Goal: Use online tool/utility

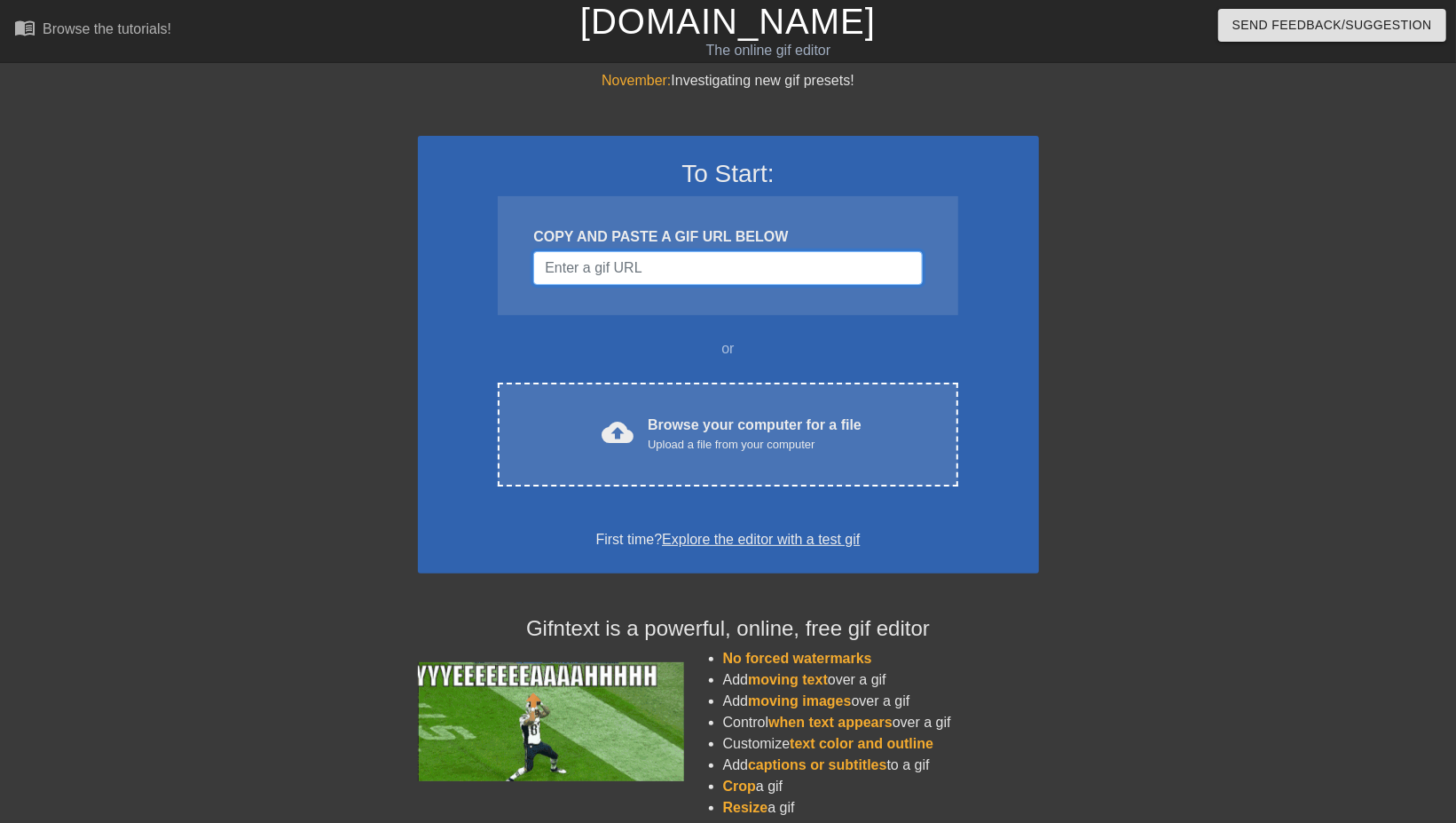
click at [699, 260] on input "Username" at bounding box center [727, 267] width 388 height 33
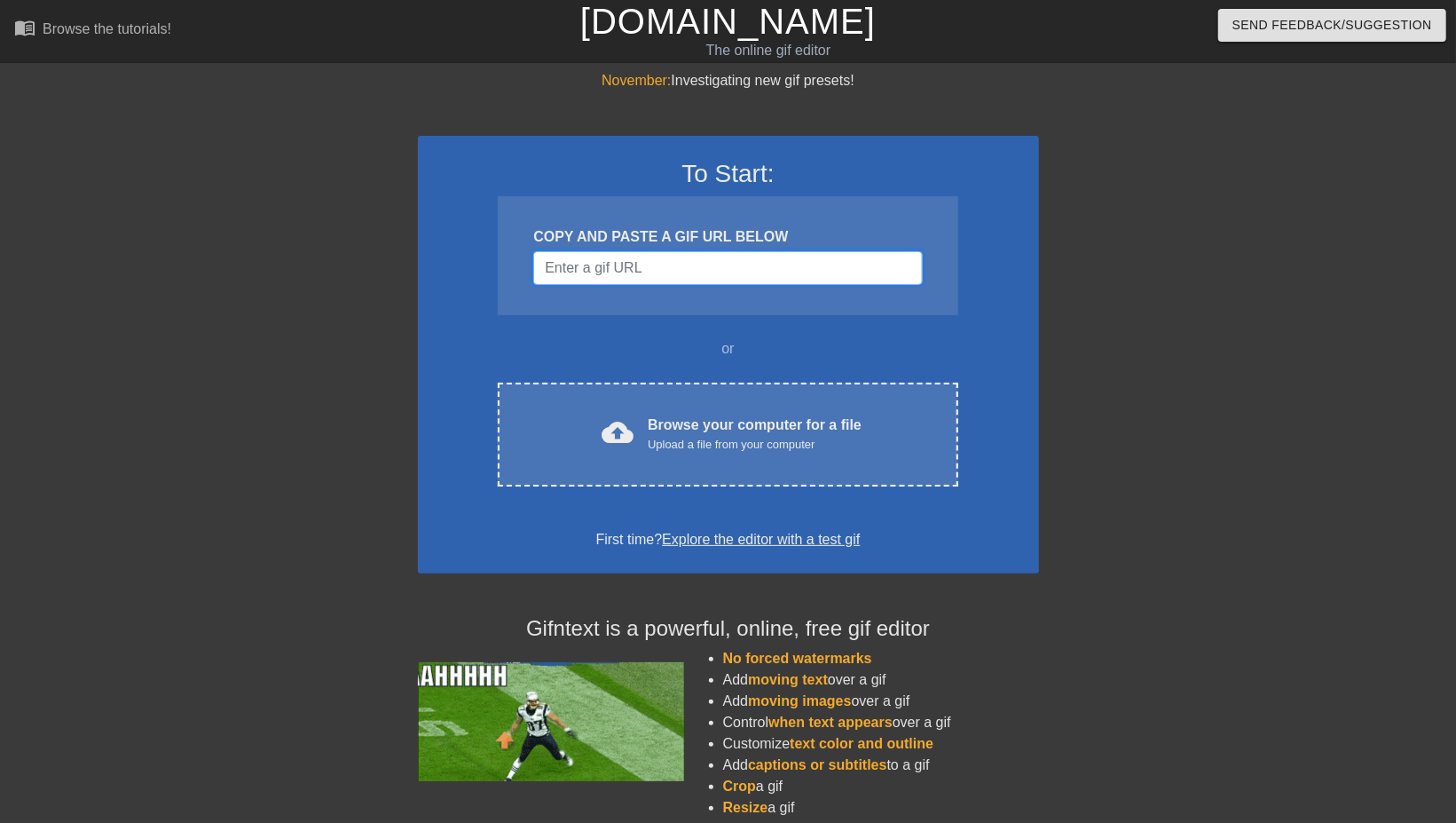
paste input "https://giphy.com/gifs/Ludo-Studio-chores-the-strange-MdSNMLv1eSNSpphRH3"
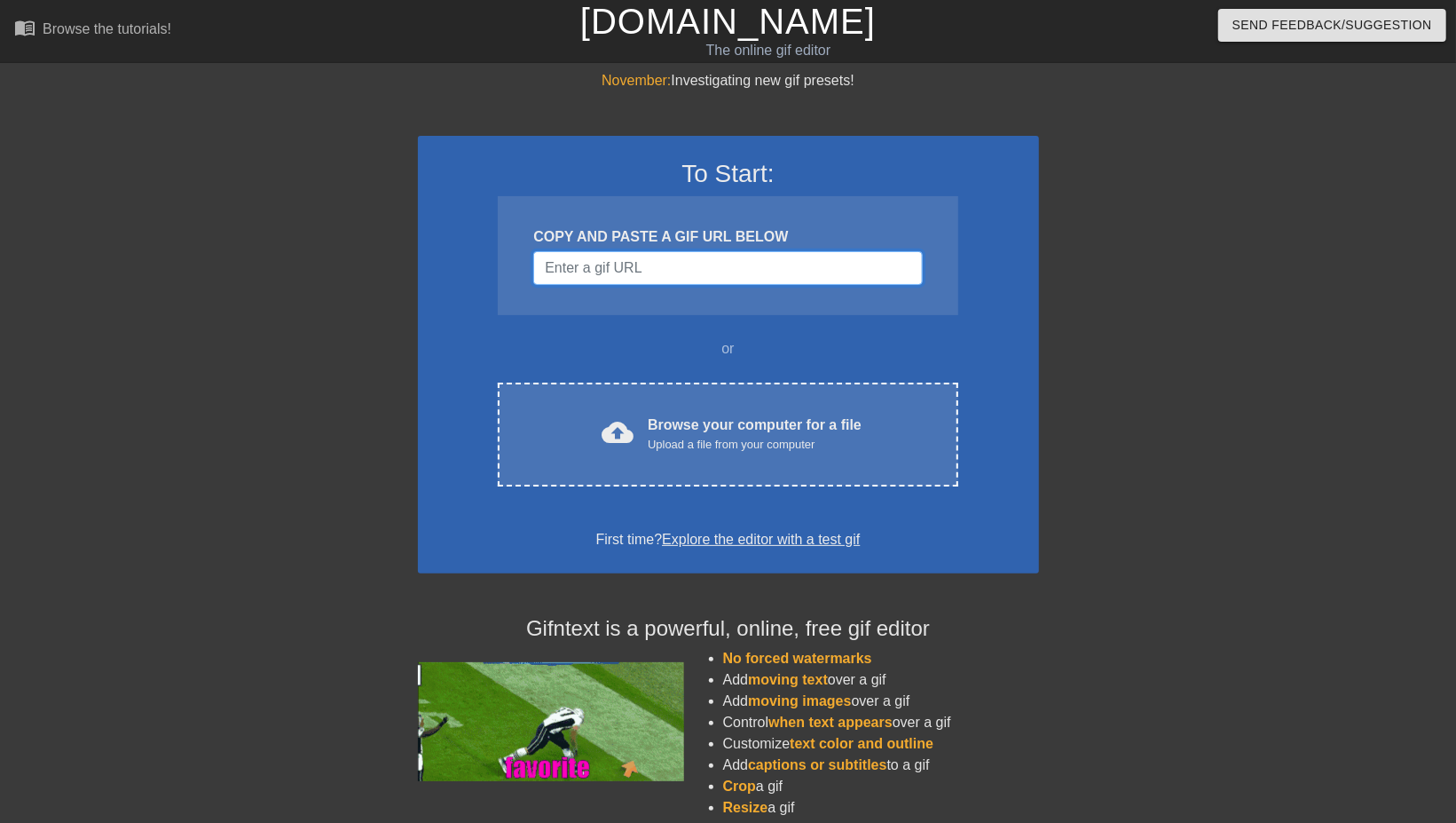
type input "https://giphy.com/gifs/Ludo-Studio-chores-the-strange-MdSNMLv1eSNSpphRH3"
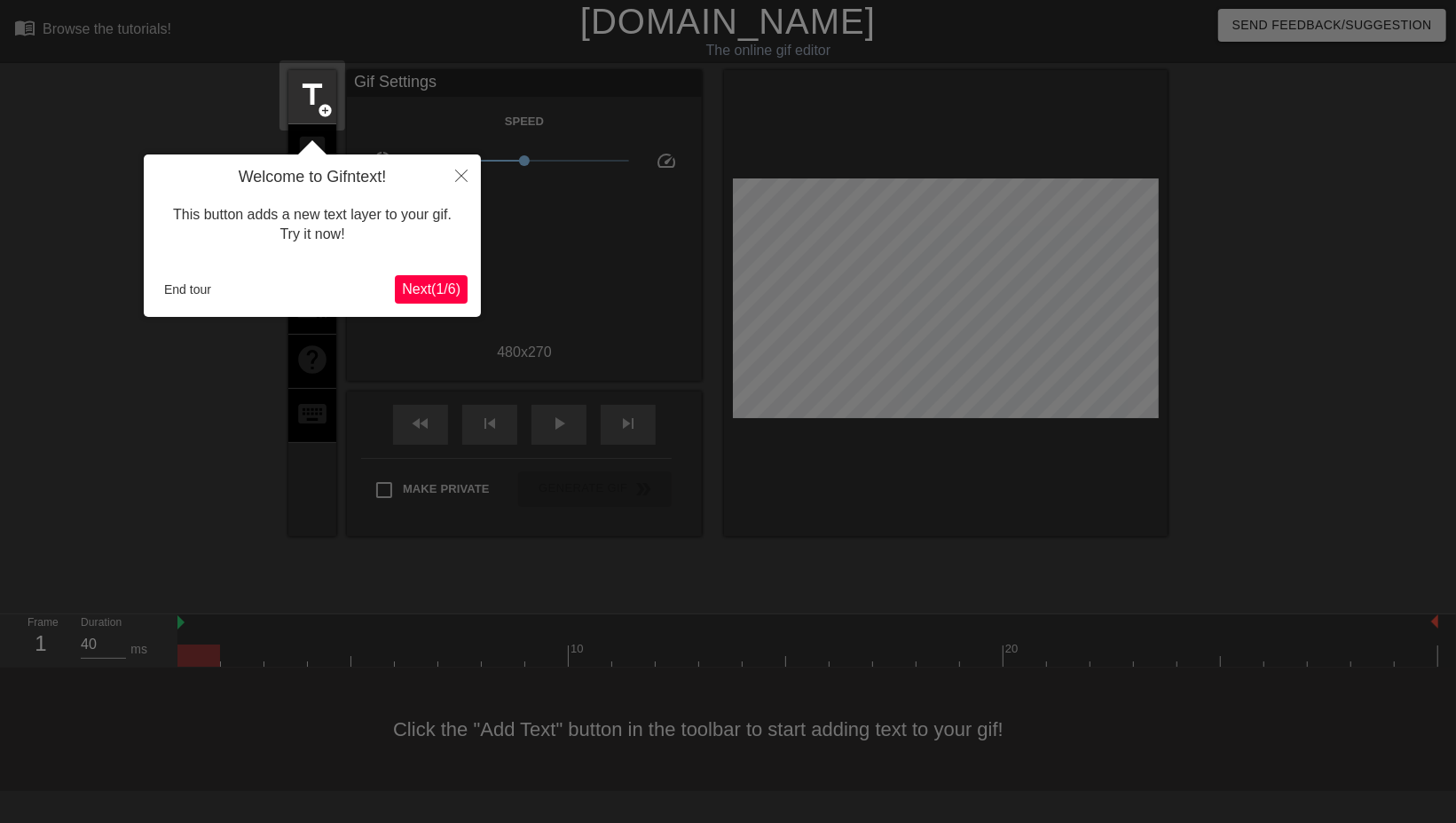
click at [431, 302] on button "Next ( 1 / 6 )" at bounding box center [431, 289] width 72 height 28
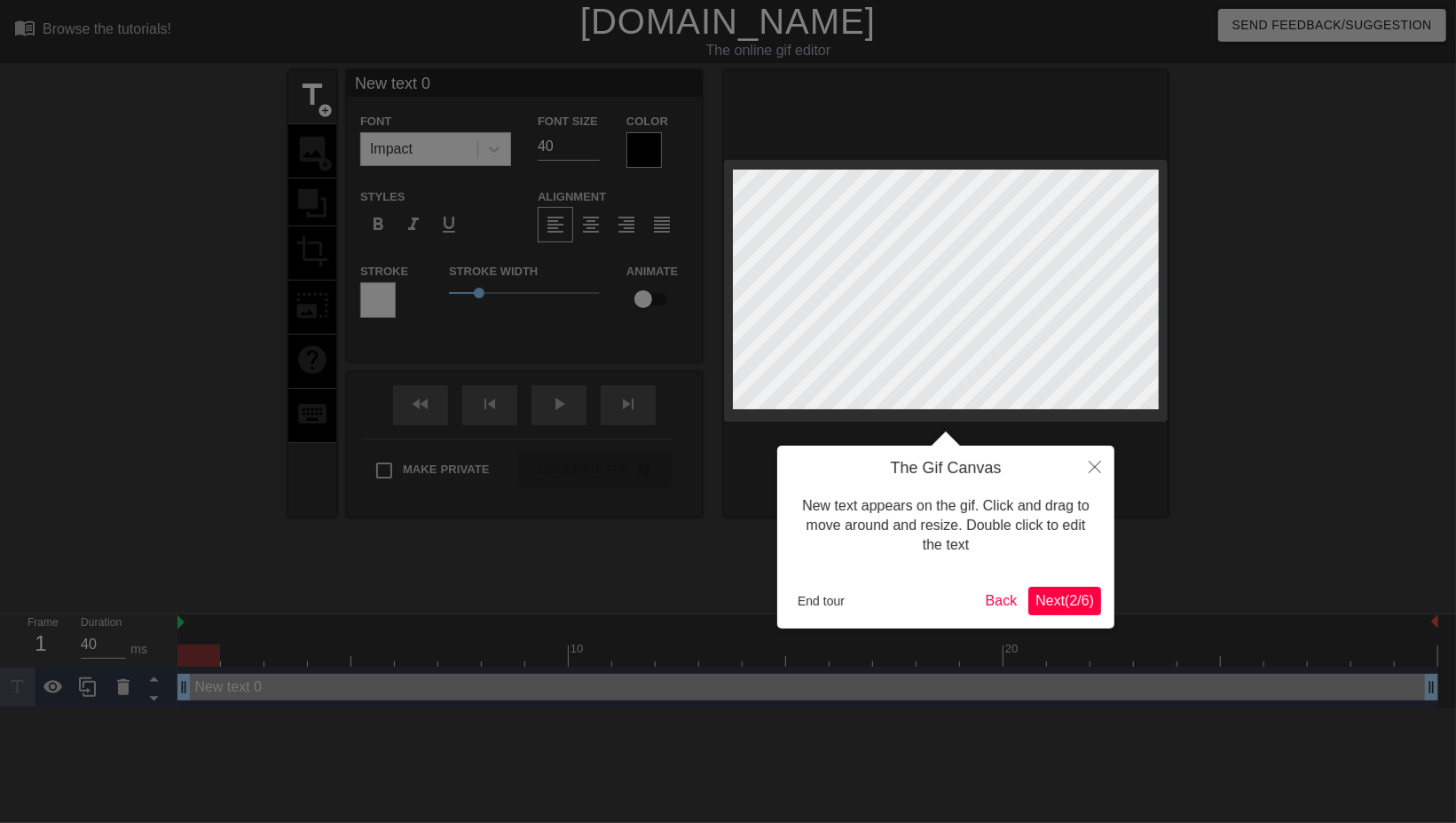
click at [1061, 601] on span "Next ( 2 / 6 )" at bounding box center [1064, 600] width 59 height 15
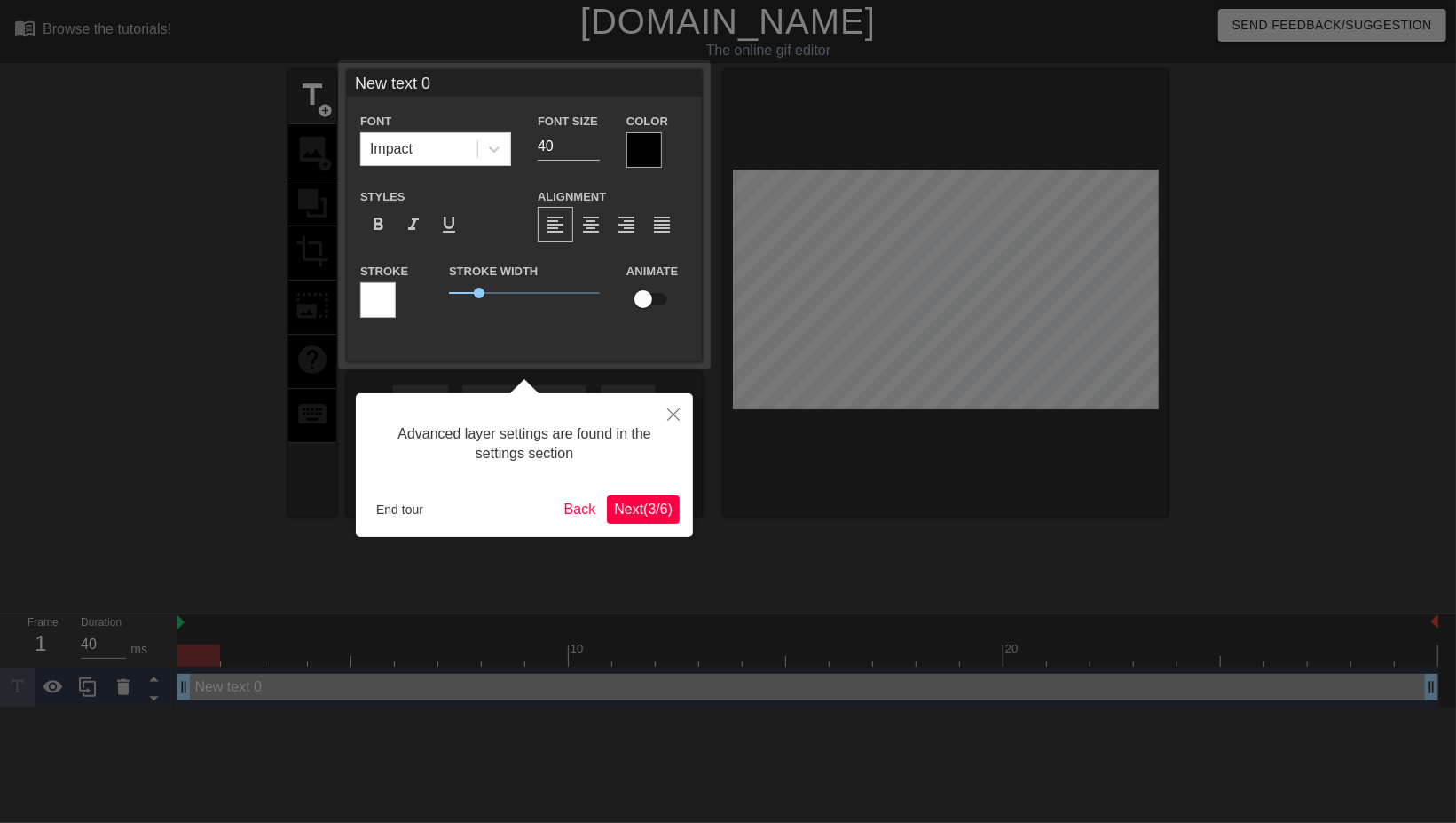
click at [647, 512] on span "Next ( 3 / 6 )" at bounding box center [642, 509] width 59 height 15
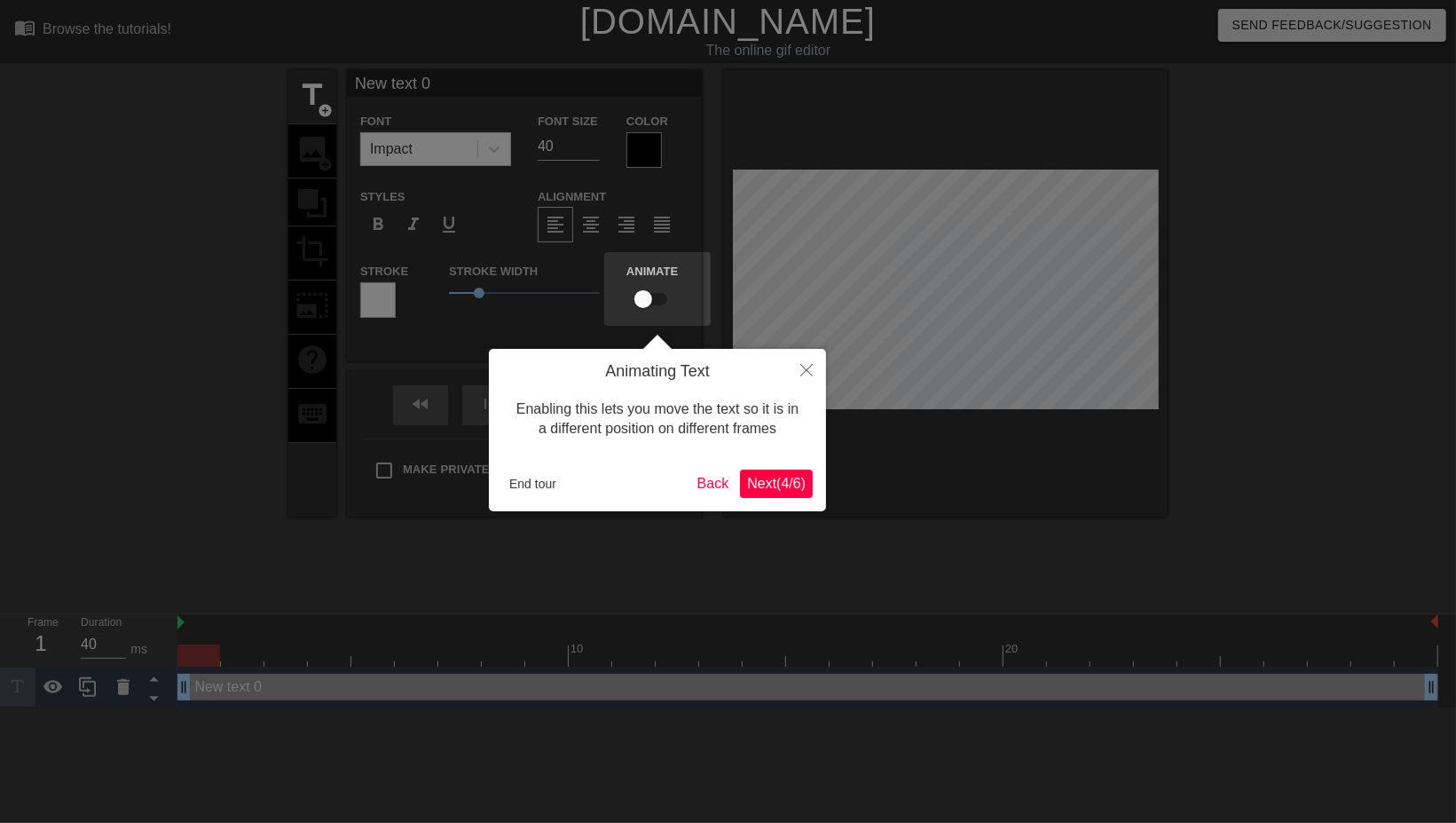
click at [785, 476] on span "Next ( 4 / 6 )" at bounding box center [776, 483] width 59 height 15
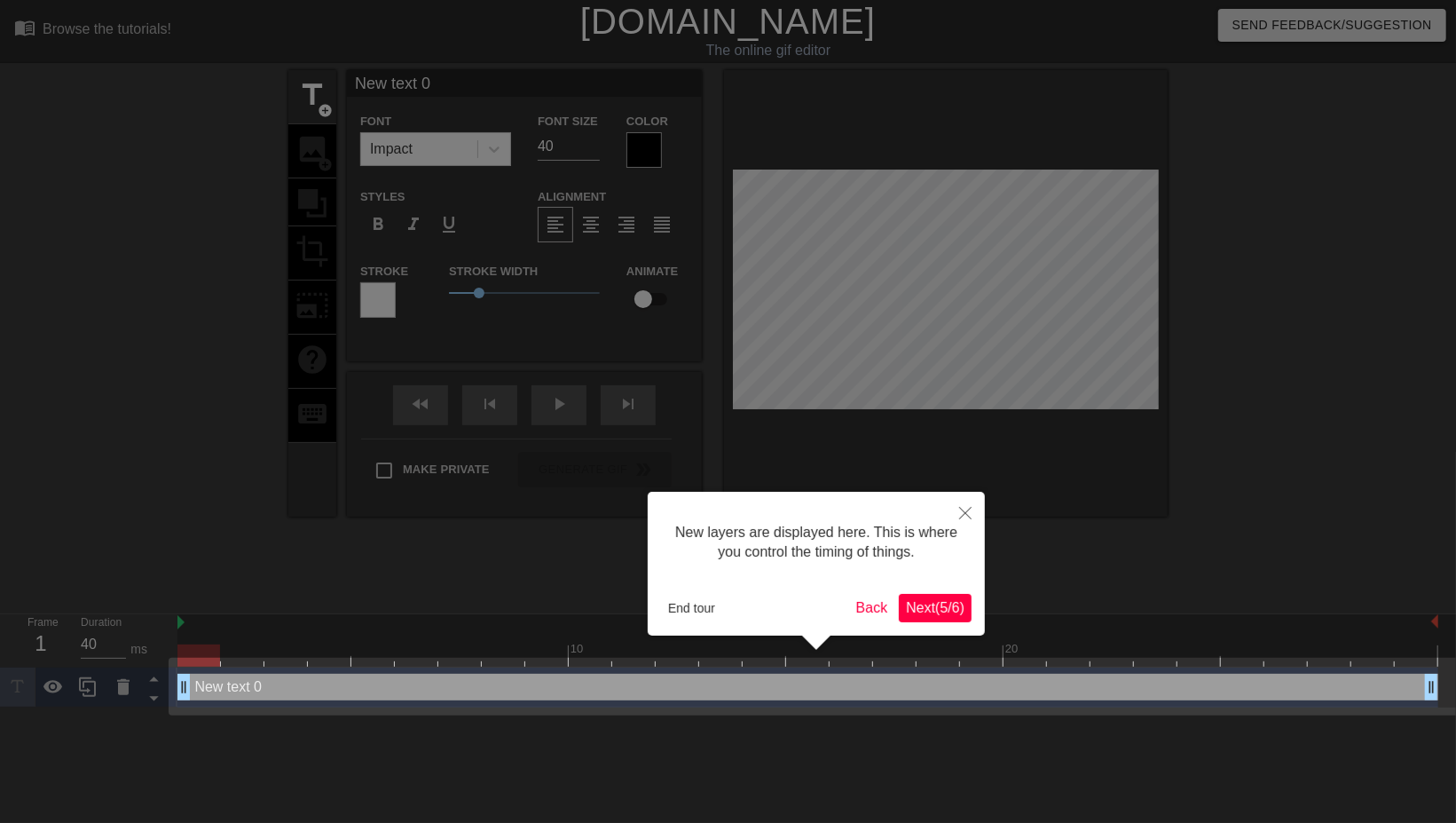
click at [945, 612] on span "Next ( 5 / 6 )" at bounding box center [935, 608] width 59 height 15
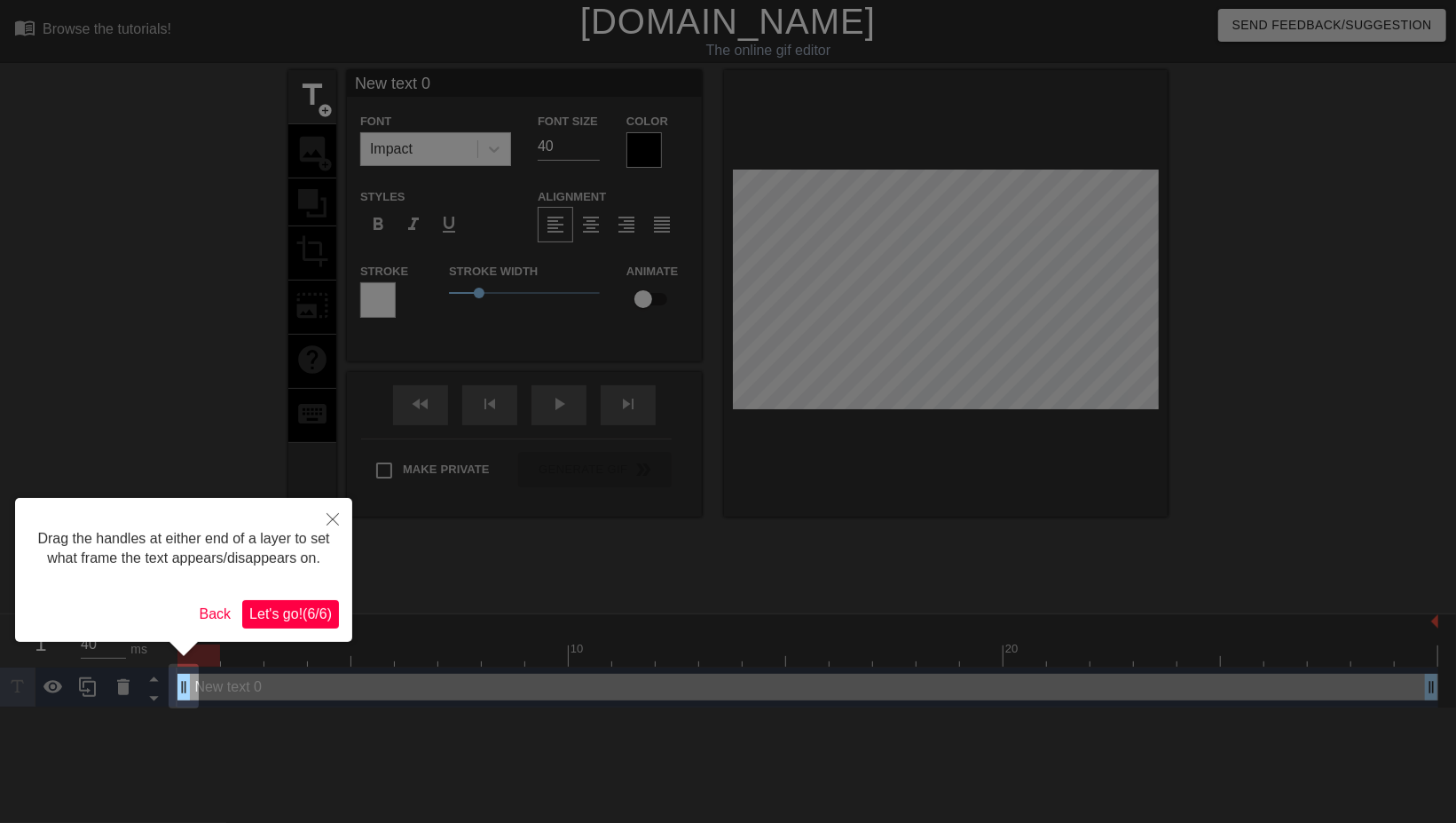
click at [314, 620] on span "Let's go! ( 6 / 6 )" at bounding box center [290, 614] width 82 height 15
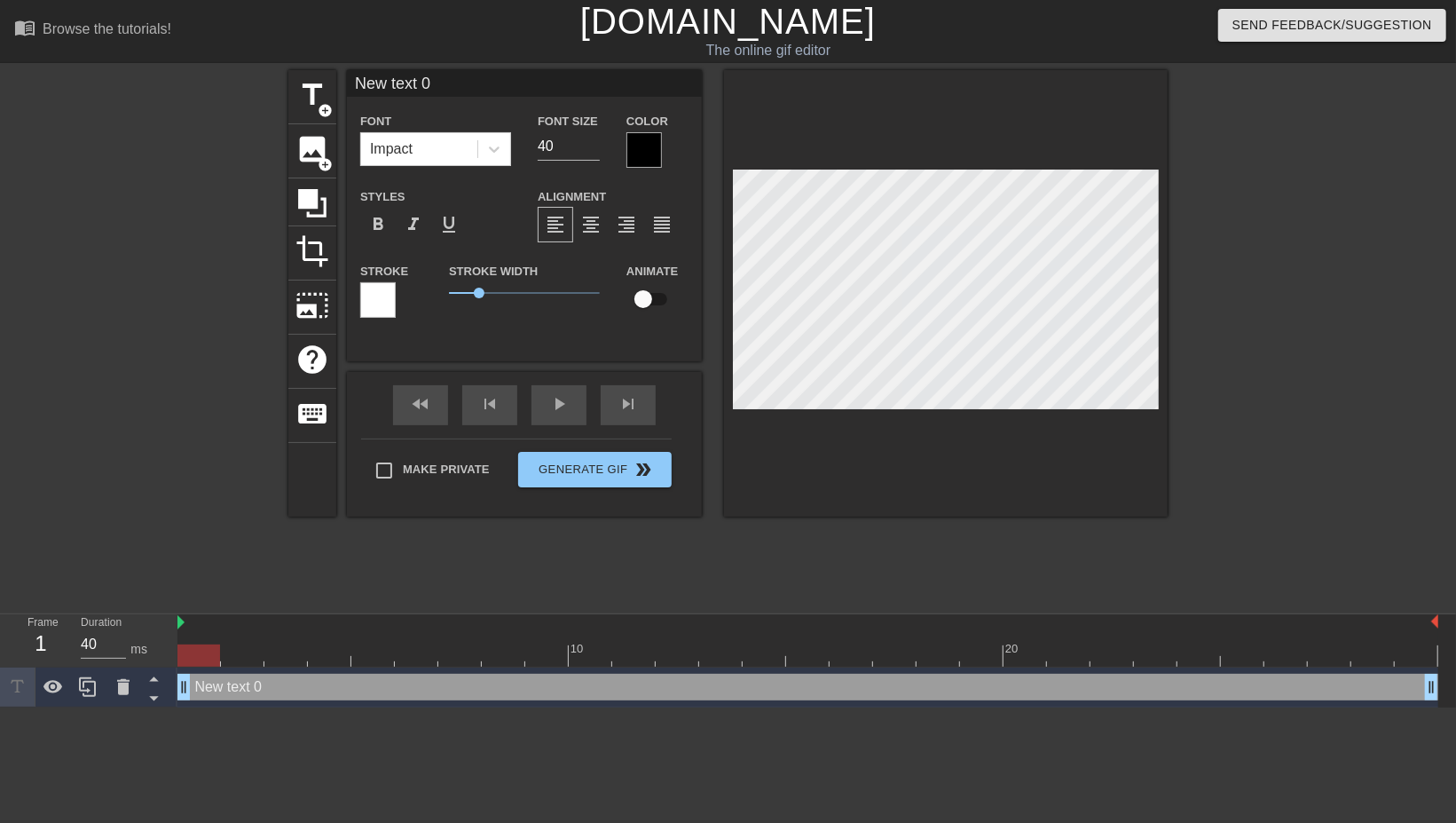
scroll to position [0, 2]
type input "m"
type textarea "m"
type input "me"
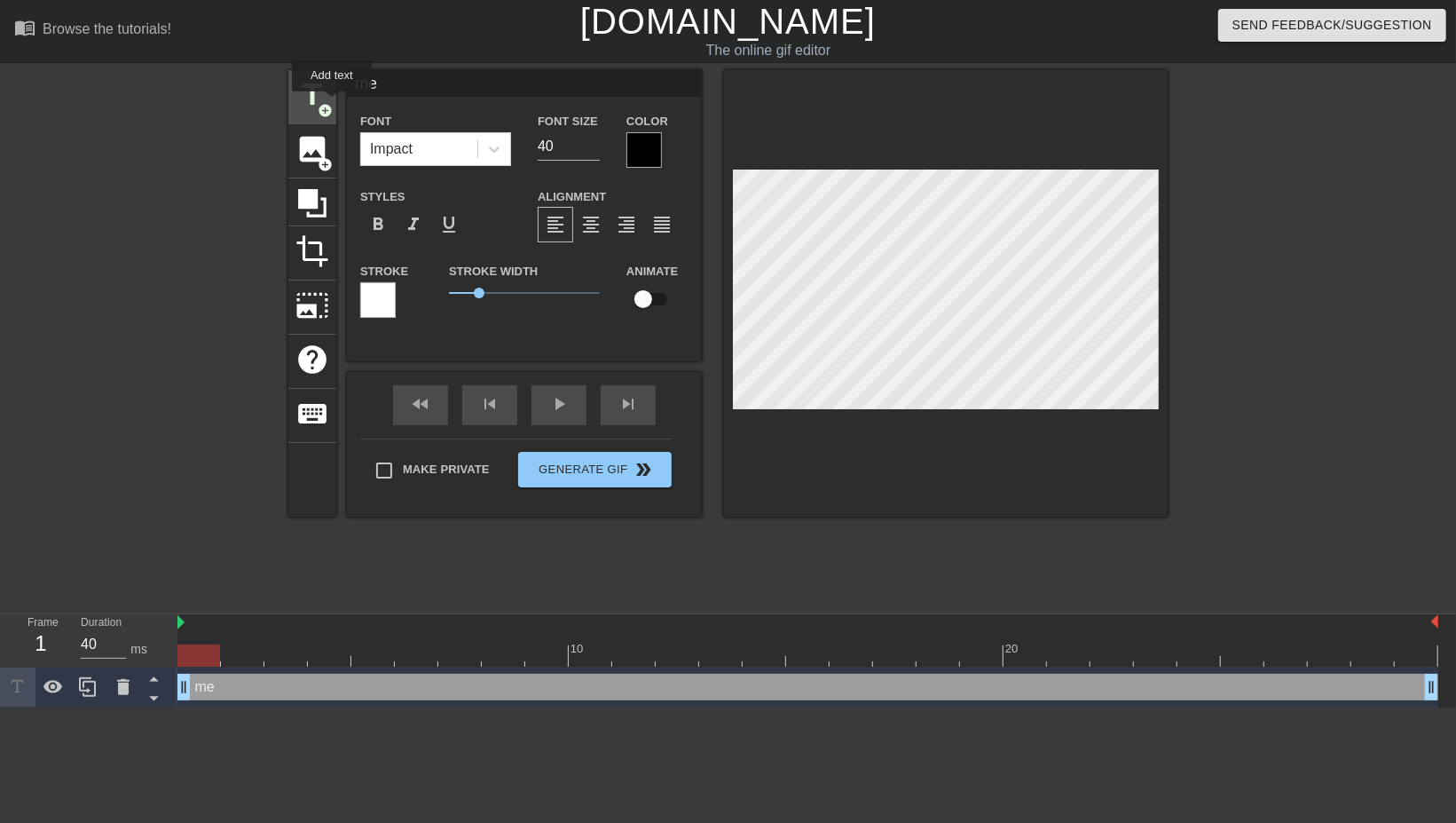
type textarea "me"
click at [332, 104] on span "add_circle" at bounding box center [325, 110] width 15 height 15
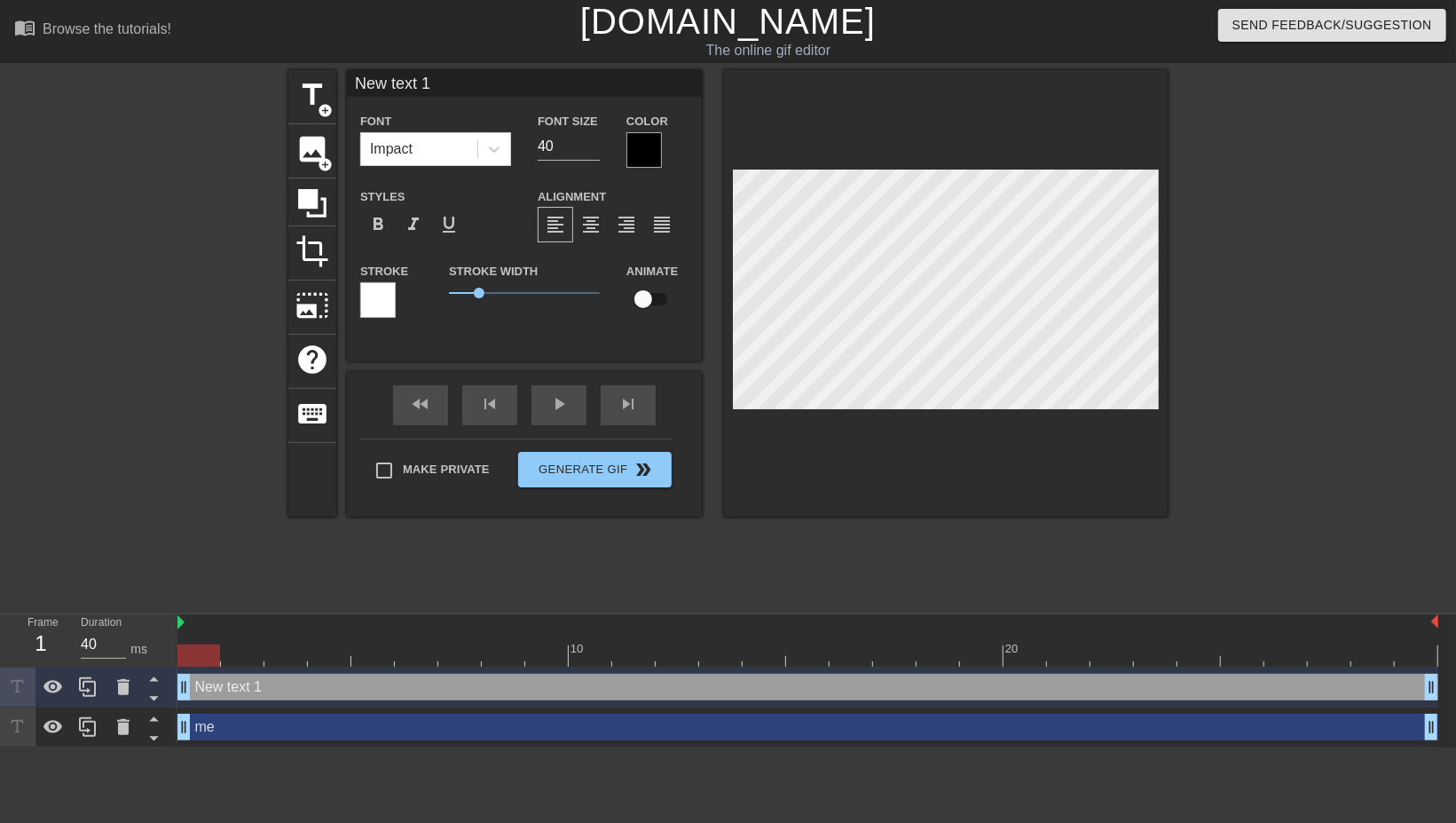
scroll to position [0, 2]
type input "c"
type textarea "c"
type input "co"
type textarea "co"
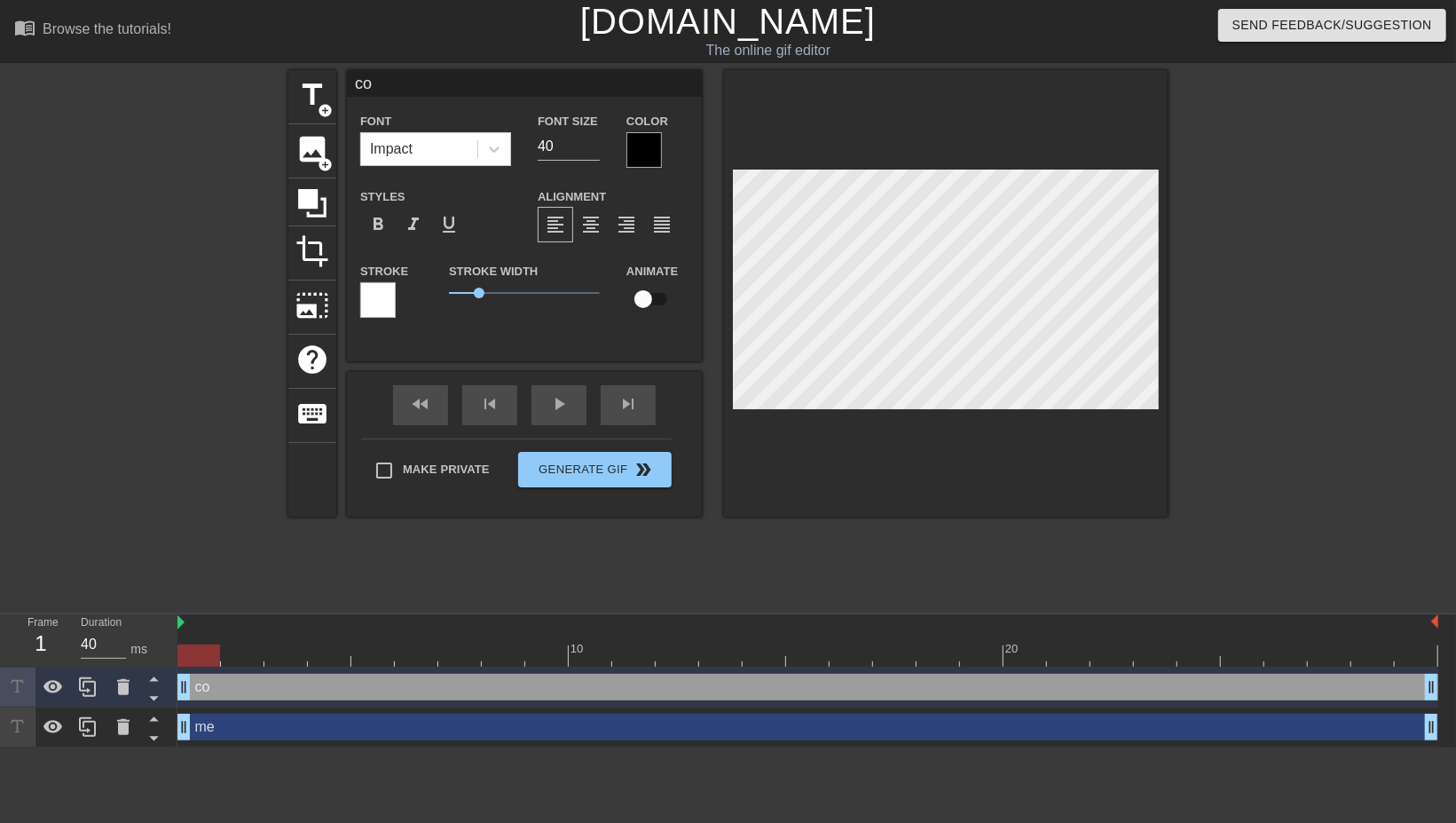
type input "com"
type textarea "com"
type input "comm"
type textarea "comm"
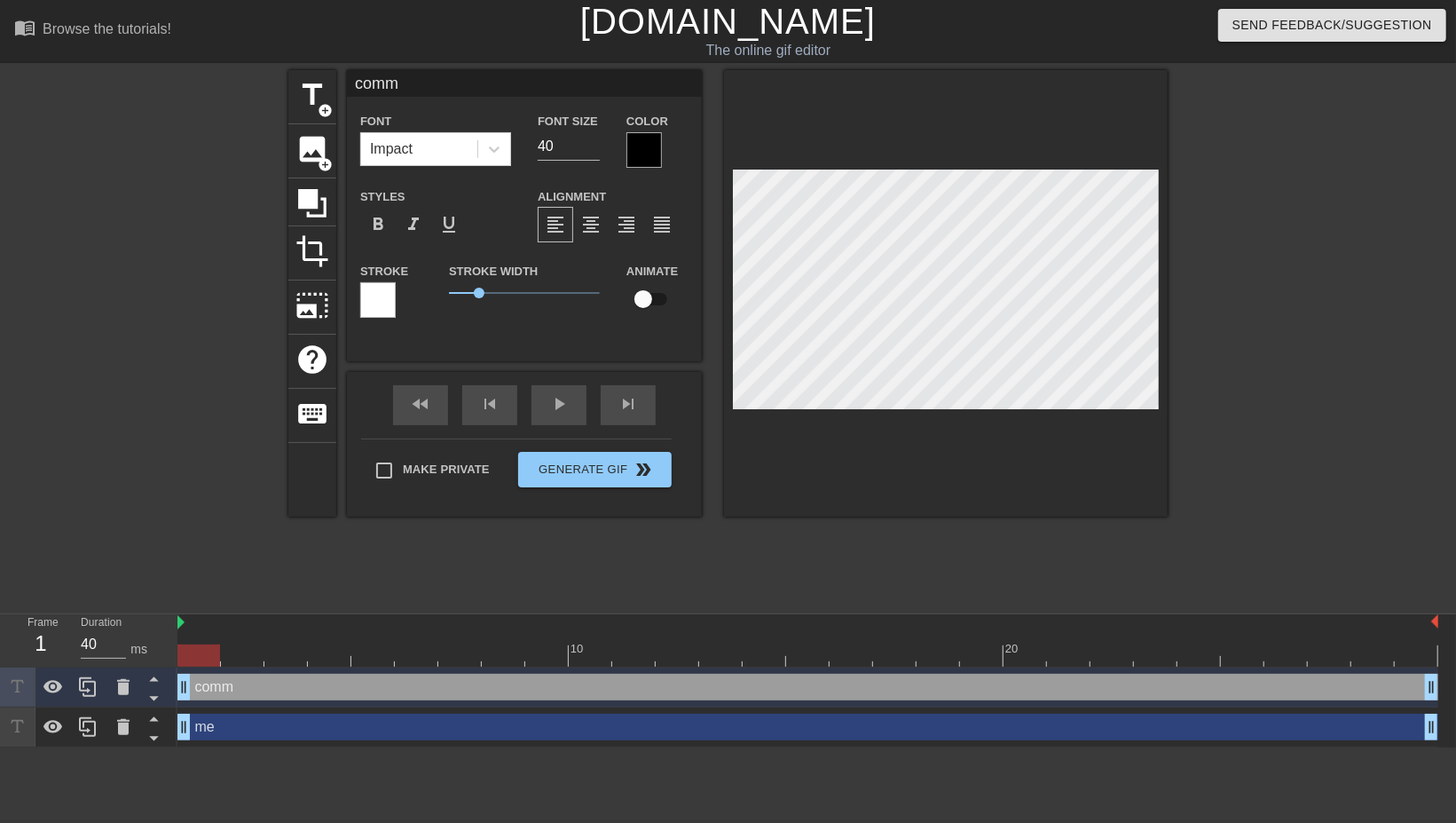
type input "commu"
type textarea "commu"
type input "commun"
type textarea "commun"
type input "communi"
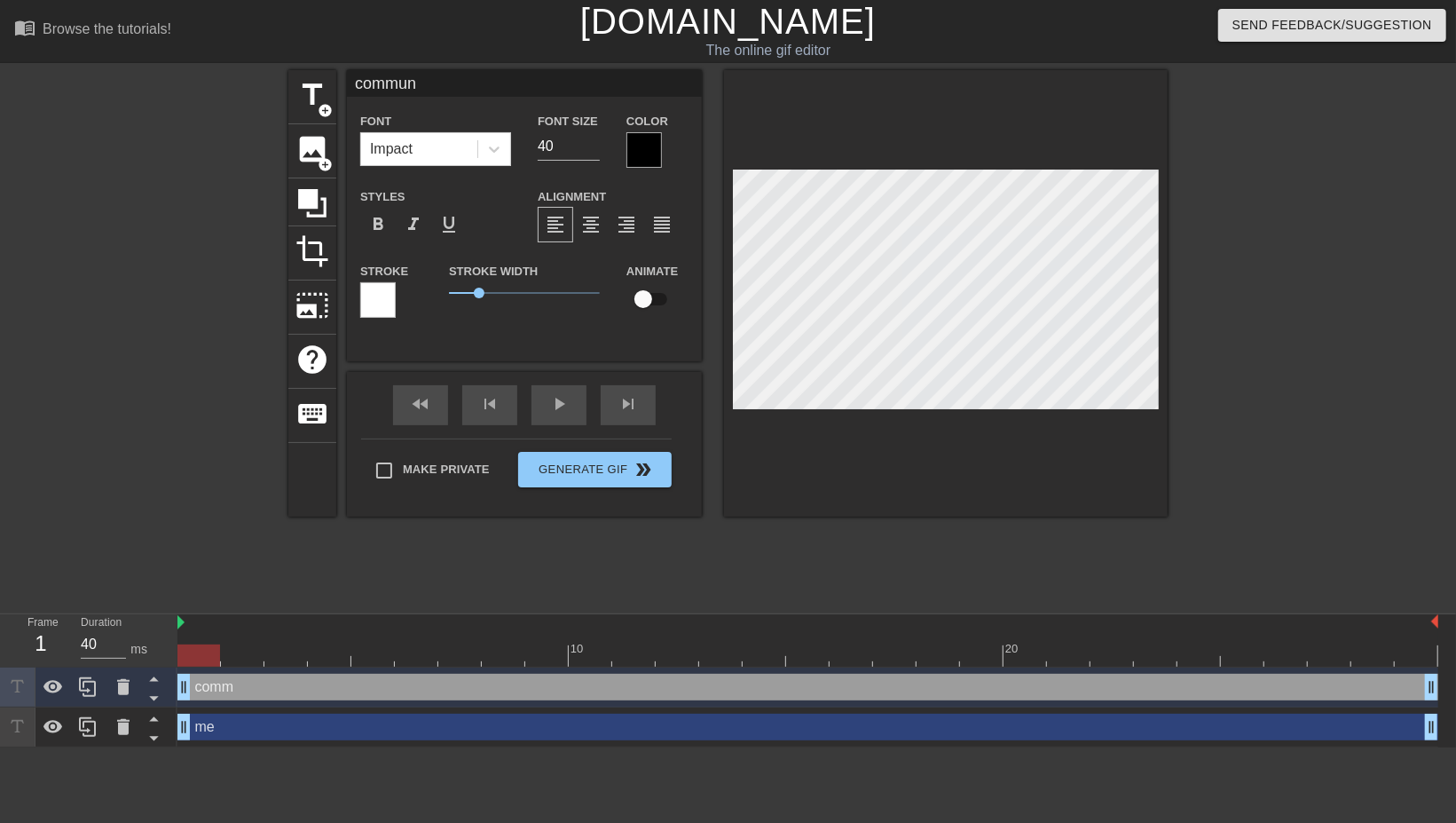
type textarea "communi"
type input "communit"
type textarea "communit"
type input "community"
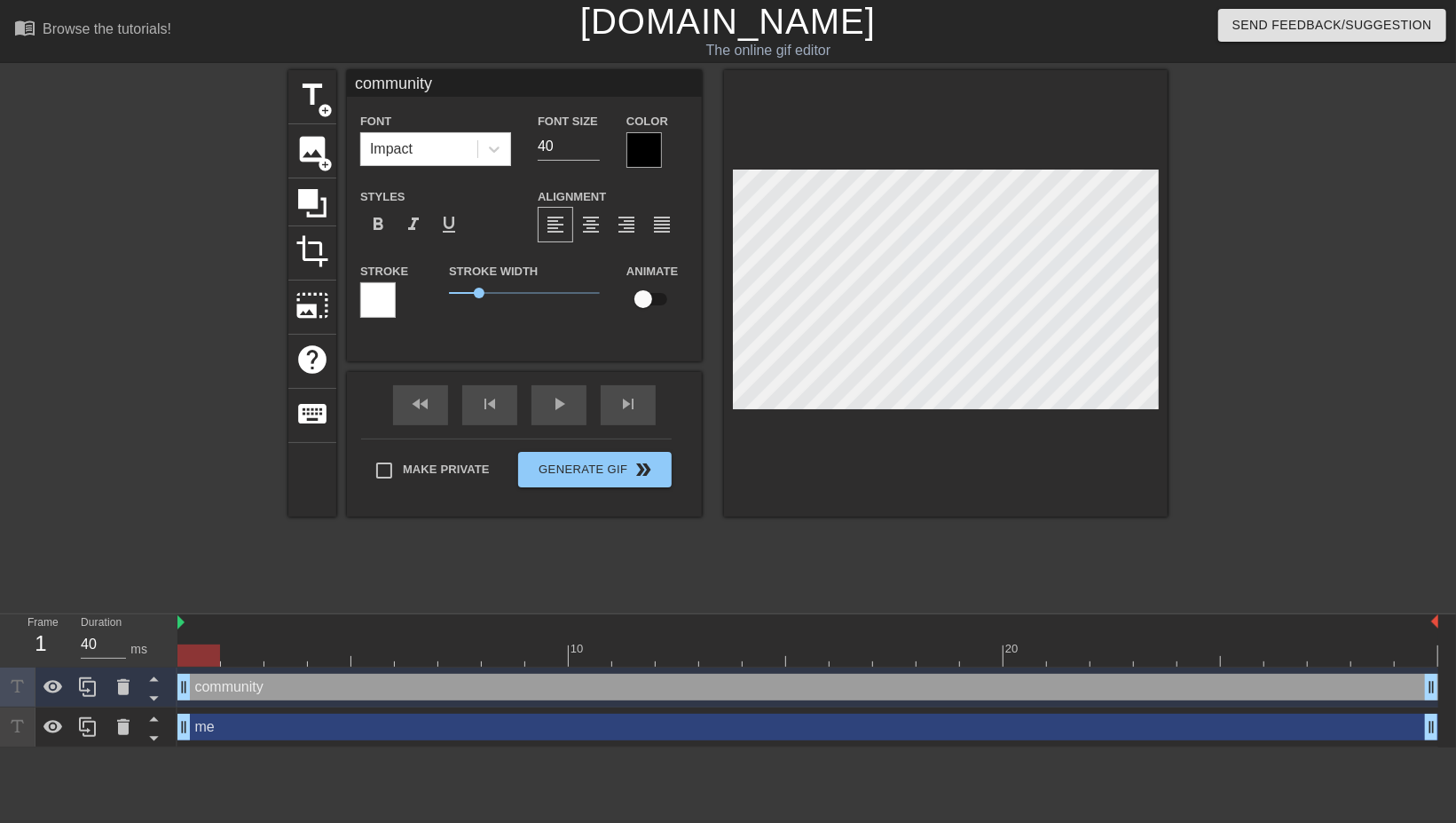
type textarea "community"
click at [566, 139] on input "40" at bounding box center [568, 146] width 62 height 28
type input "26"
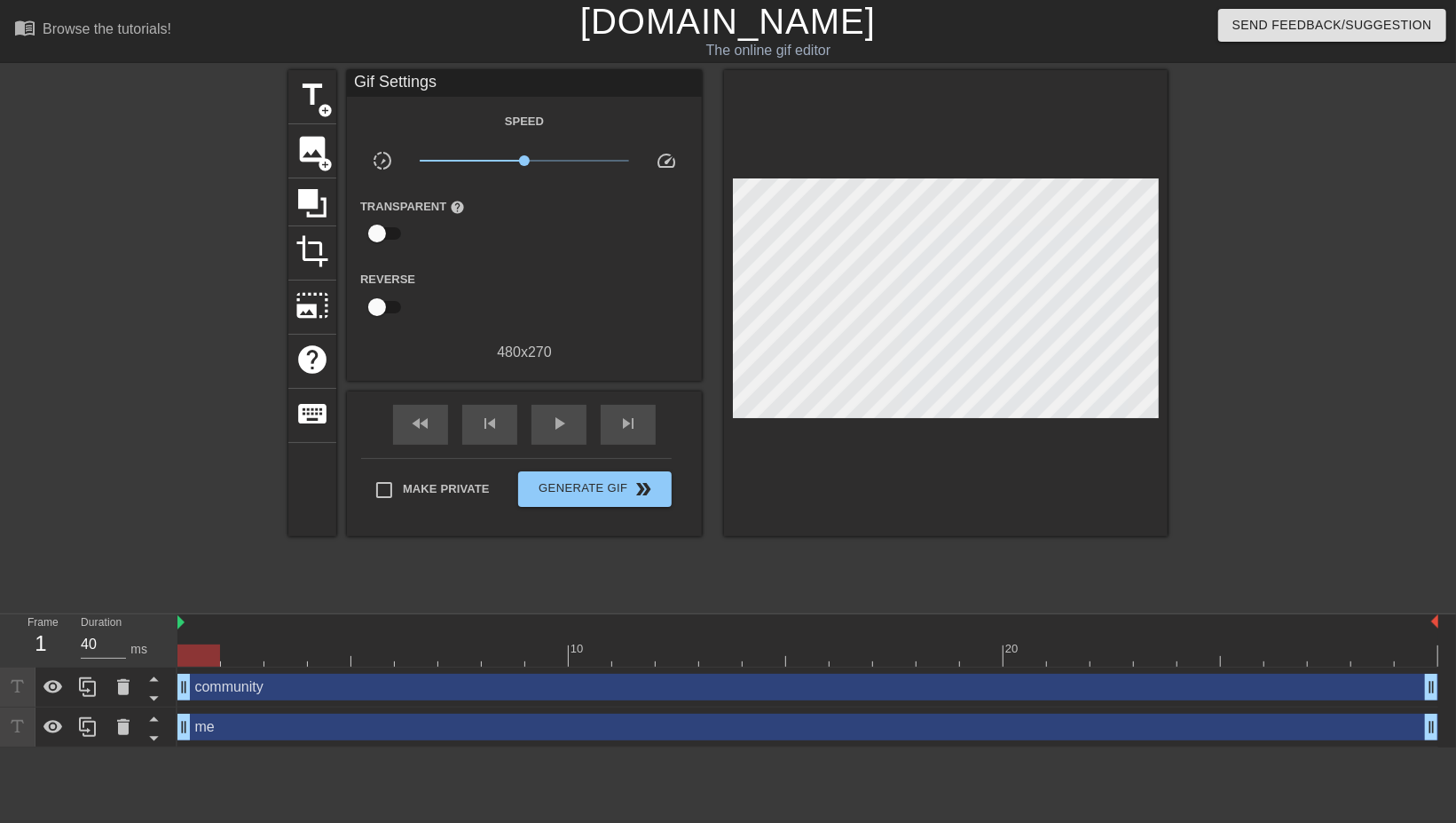
click at [1307, 386] on div at bounding box center [1322, 336] width 266 height 532
click at [577, 493] on span "Generate Gif double_arrow" at bounding box center [595, 489] width 139 height 22
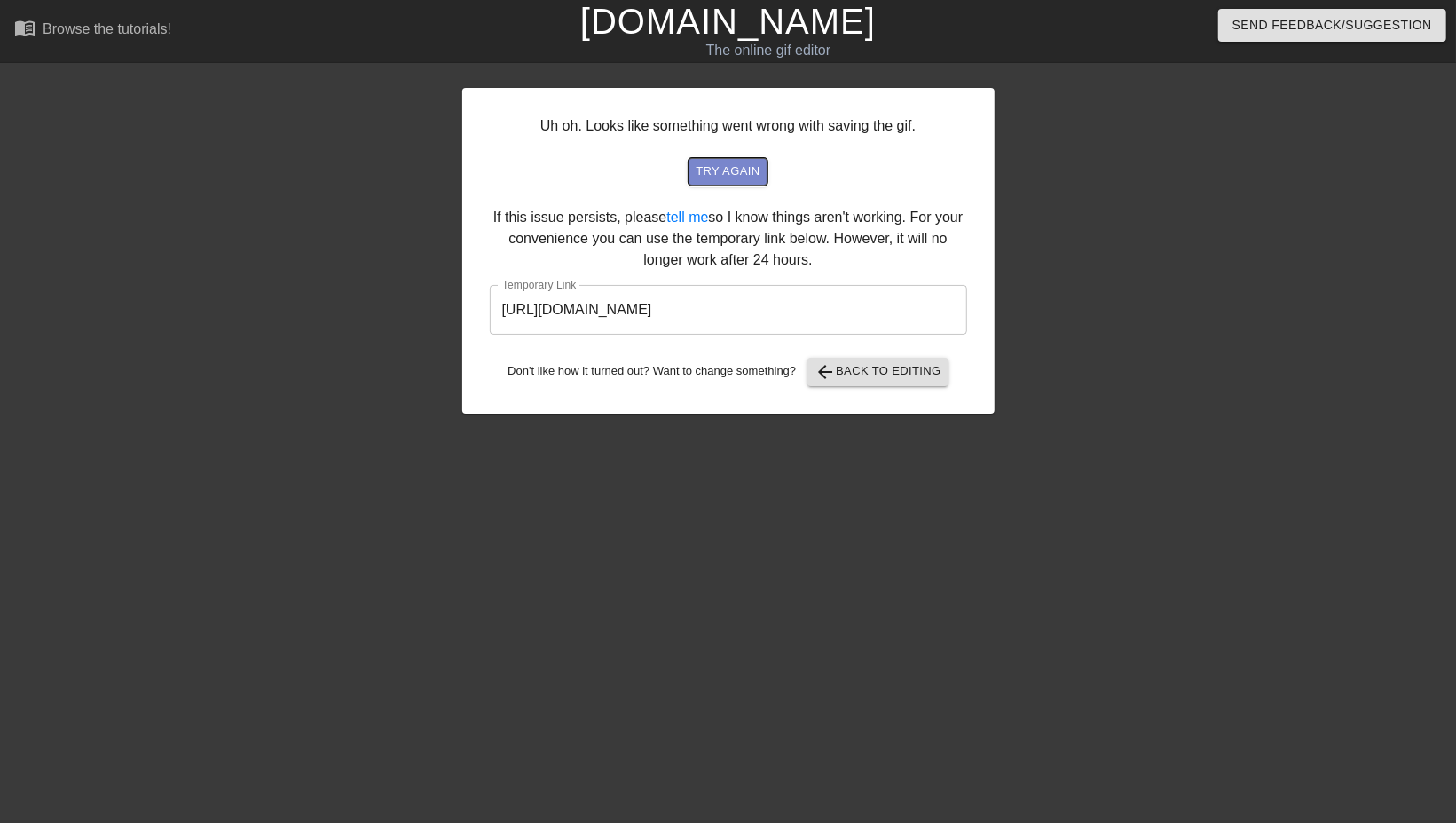
click at [731, 164] on span "try again" at bounding box center [728, 171] width 64 height 21
drag, startPoint x: 899, startPoint y: 310, endPoint x: 451, endPoint y: 340, distance: 449.0
click at [490, 335] on input "https://www.gifntext.com/temp_generations/HMVZpG12.gif" at bounding box center [728, 310] width 477 height 50
click at [684, 23] on link "[DOMAIN_NAME]" at bounding box center [728, 21] width 295 height 39
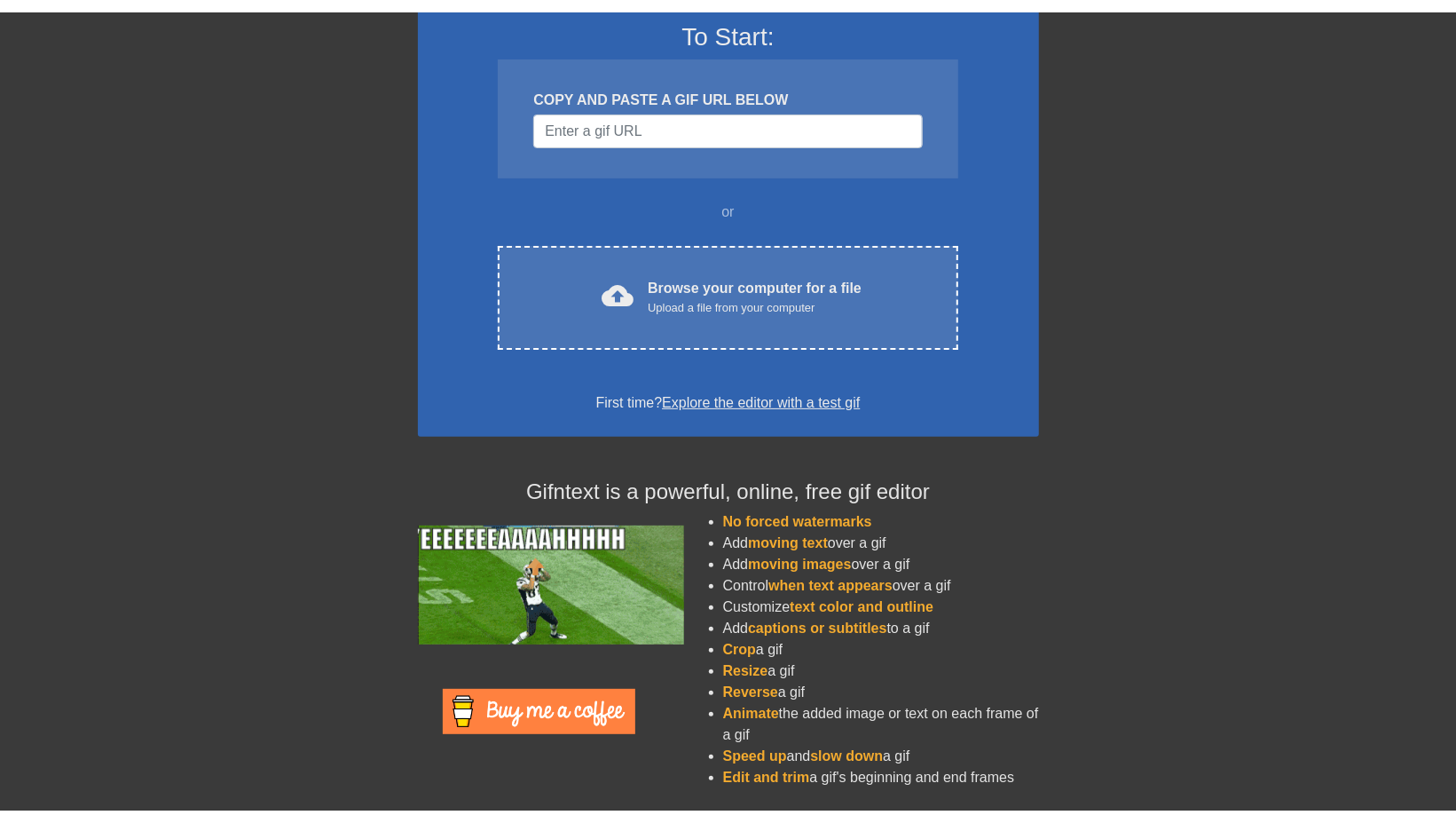
scroll to position [110, 0]
